Goal: Check status: Check status

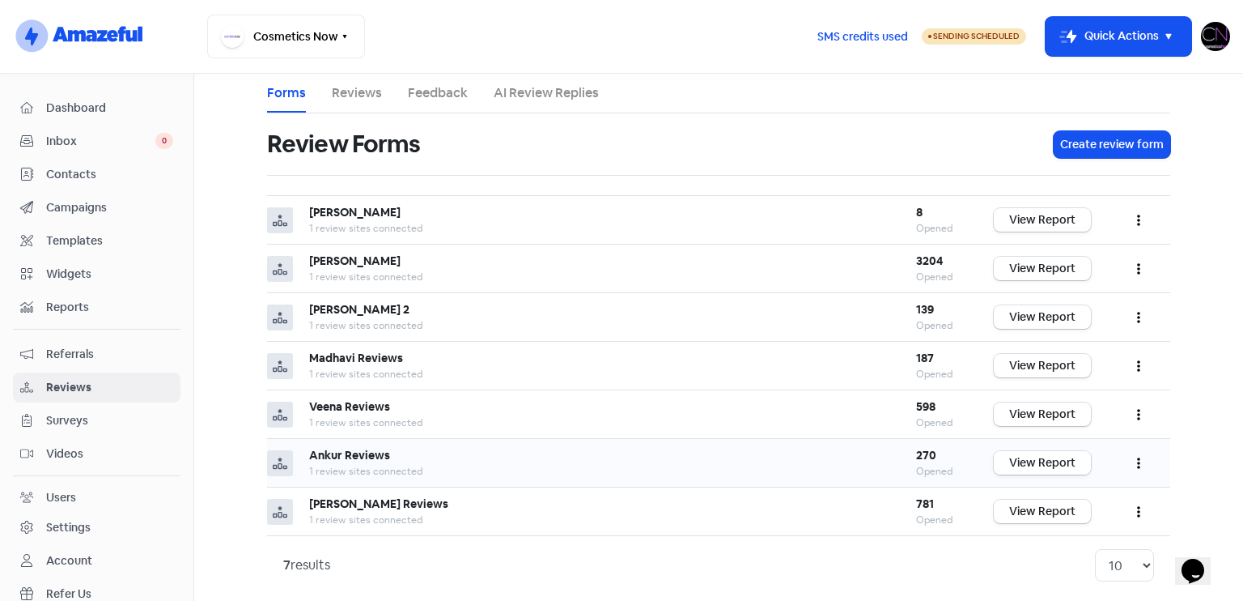
click at [1050, 465] on link "View Report" at bounding box center [1042, 462] width 97 height 23
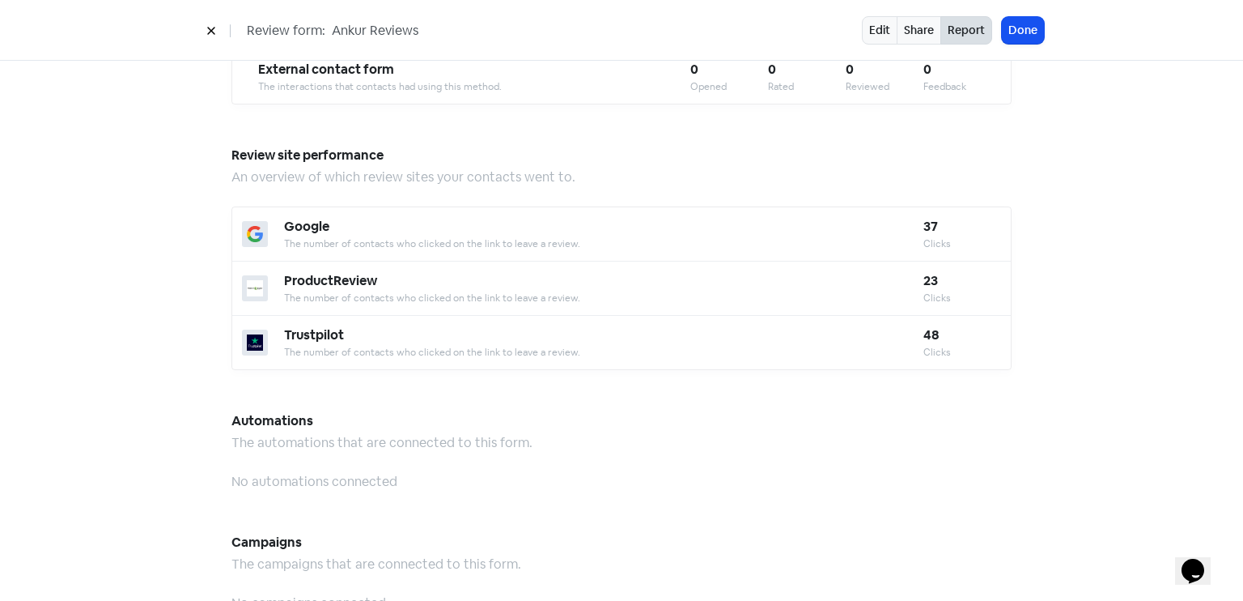
scroll to position [1417, 0]
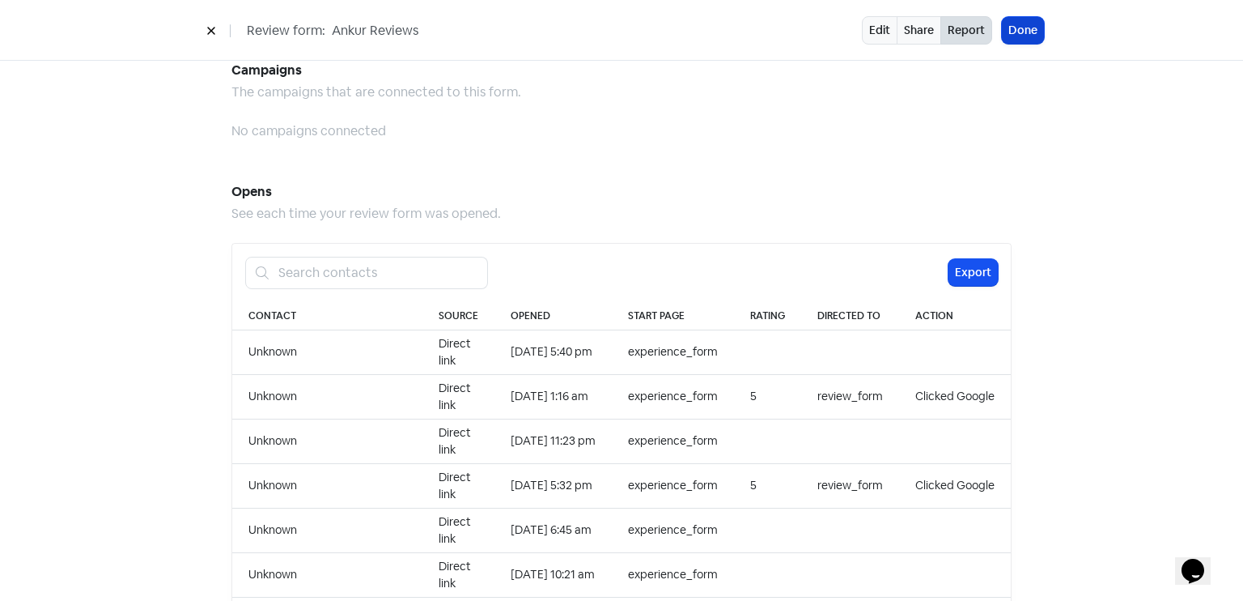
click at [1025, 35] on button "Done" at bounding box center [1023, 30] width 42 height 27
